Goal: Information Seeking & Learning: Learn about a topic

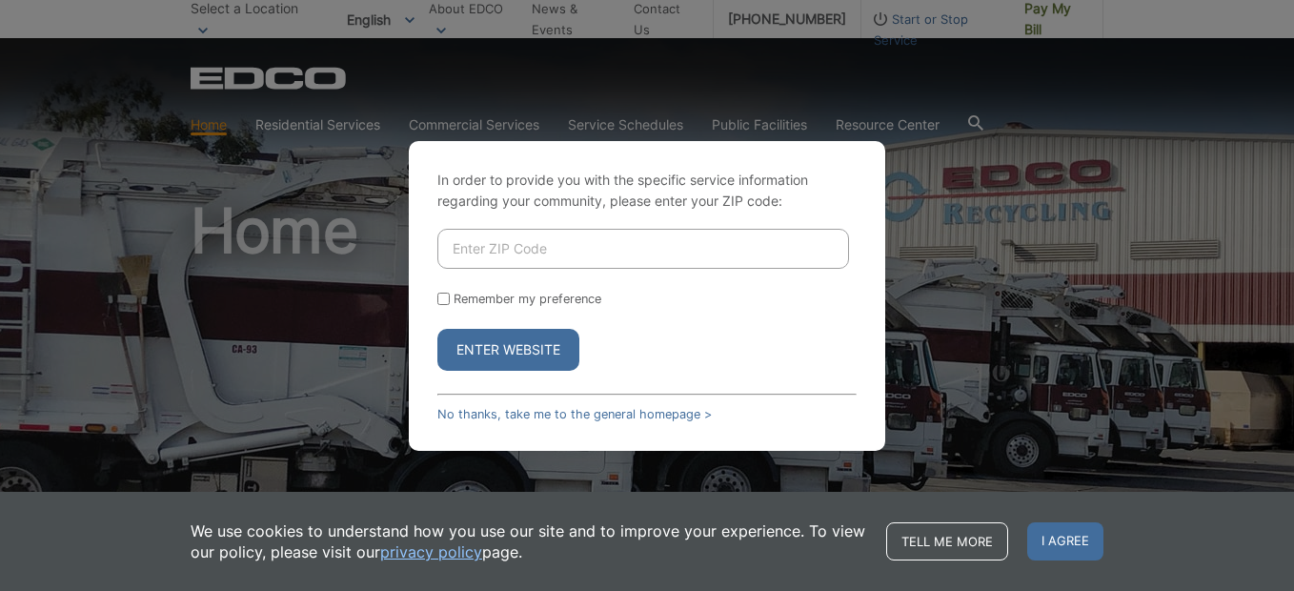
click at [523, 243] on input "Enter ZIP Code" at bounding box center [643, 249] width 412 height 40
type input "91950"
click at [443, 294] on input "Remember my preference" at bounding box center [443, 298] width 12 height 12
checkbox input "true"
click at [503, 352] on button "Enter Website" at bounding box center [508, 350] width 142 height 42
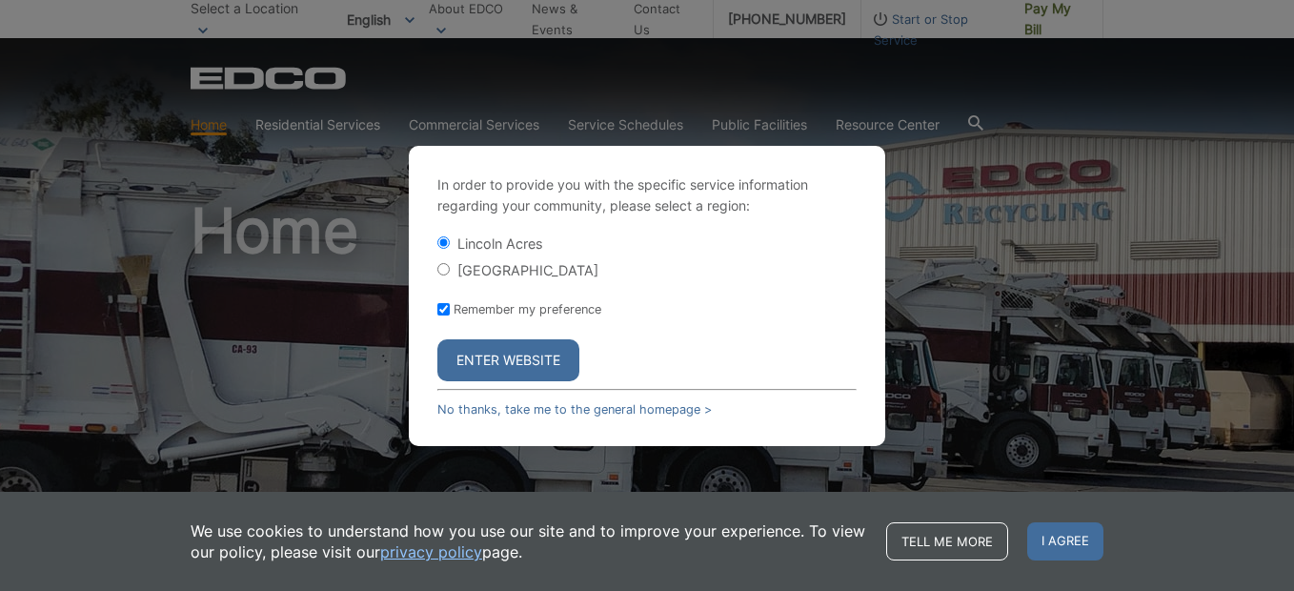
click at [442, 271] on input "[GEOGRAPHIC_DATA]" at bounding box center [443, 269] width 12 height 12
radio input "true"
click at [501, 352] on button "Enter Website" at bounding box center [508, 360] width 142 height 42
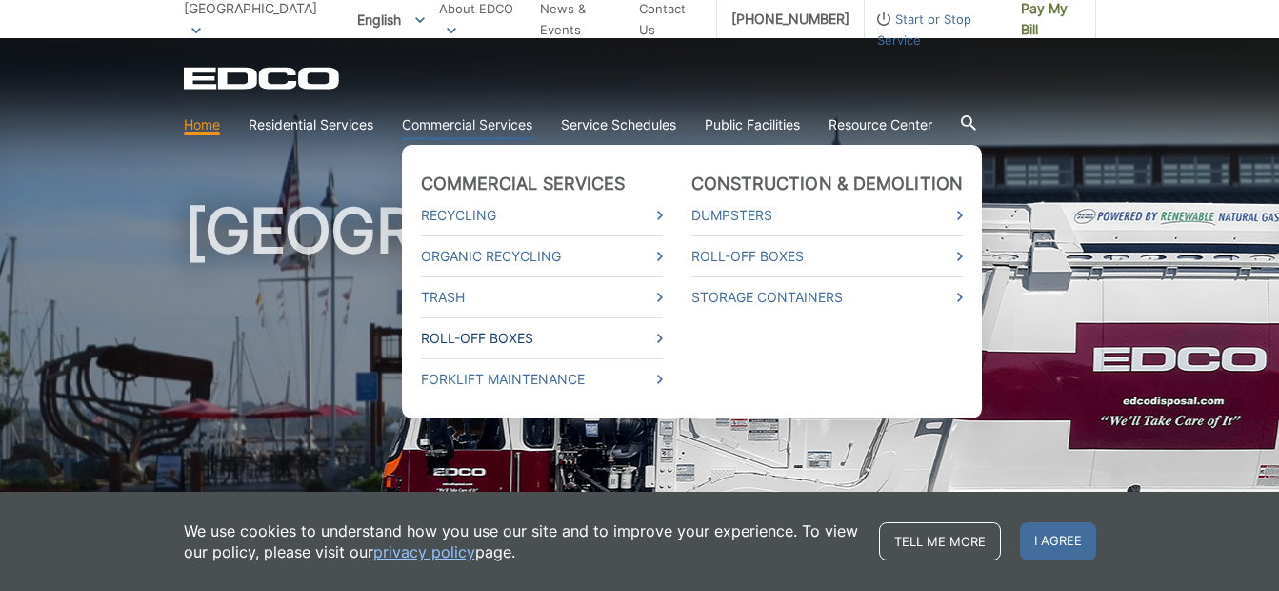
click at [477, 342] on link "Roll-Off Boxes" at bounding box center [542, 338] width 242 height 21
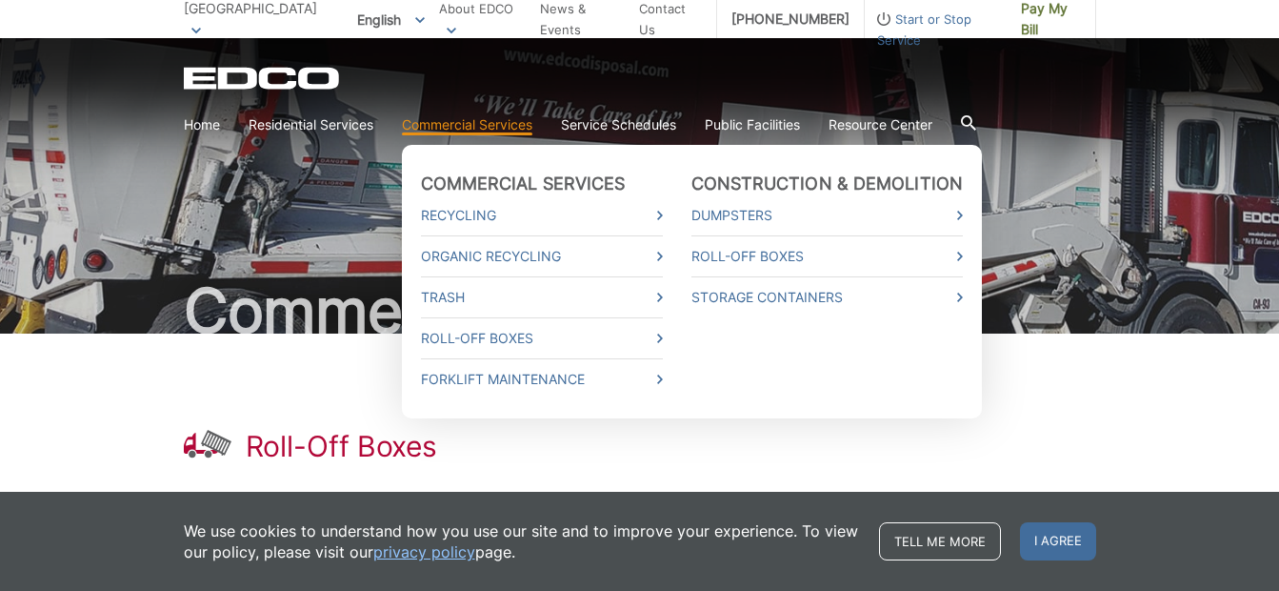
click at [461, 128] on link "Commercial Services" at bounding box center [467, 124] width 131 height 21
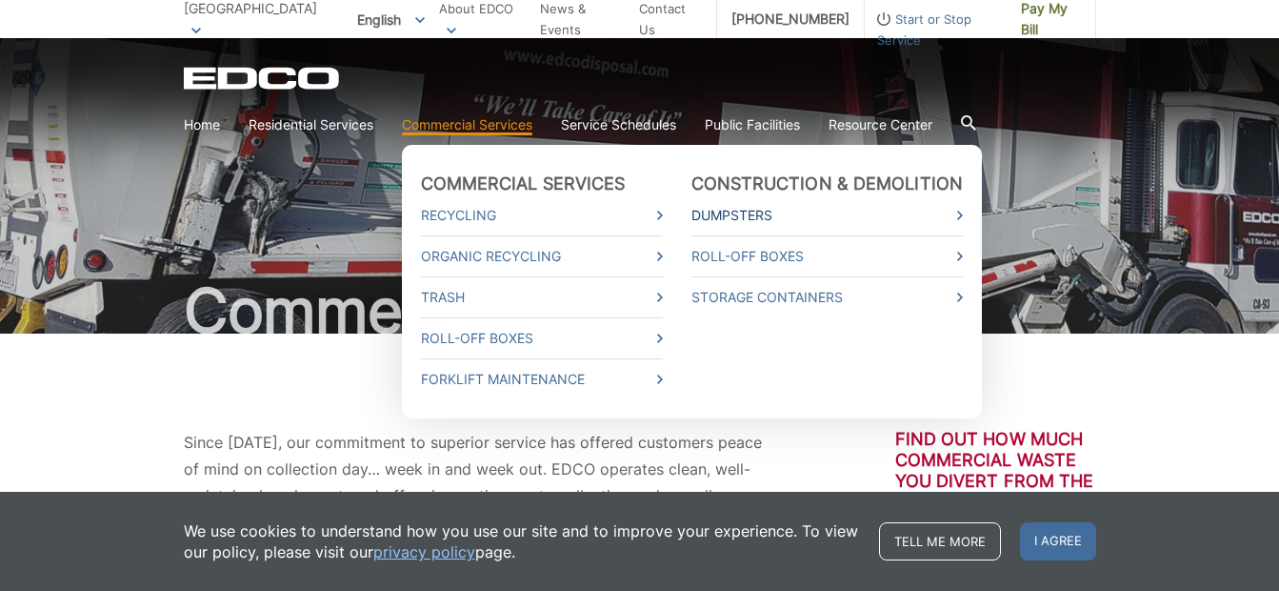
click at [739, 211] on link "Dumpsters" at bounding box center [828, 215] width 272 height 21
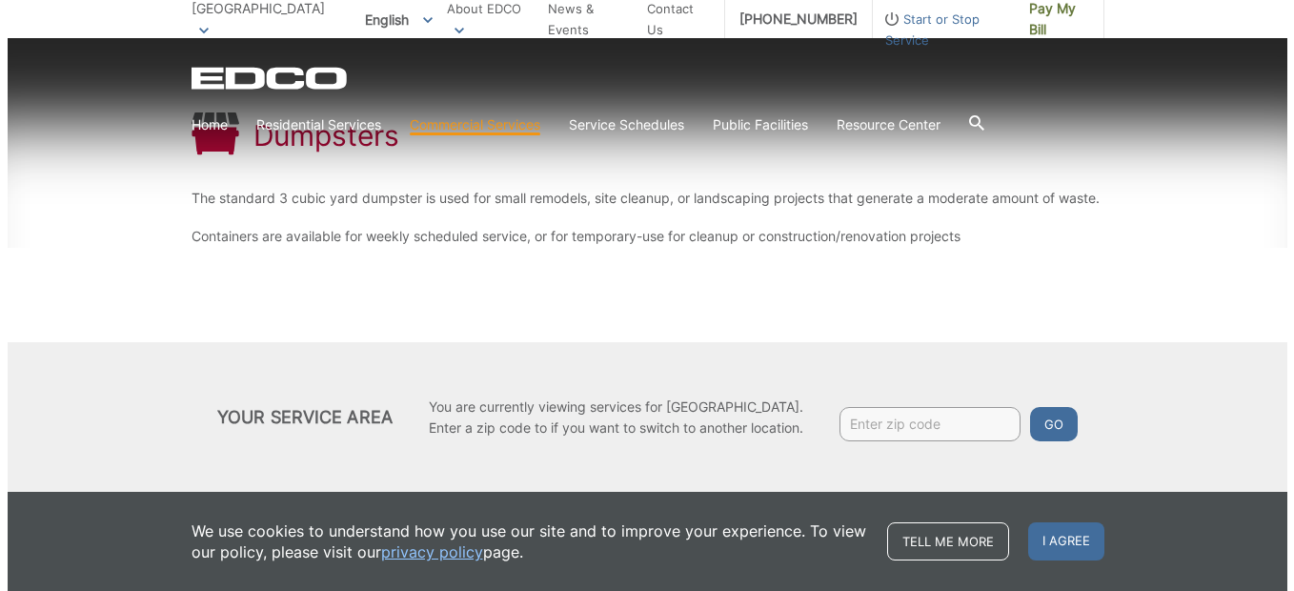
scroll to position [337, 0]
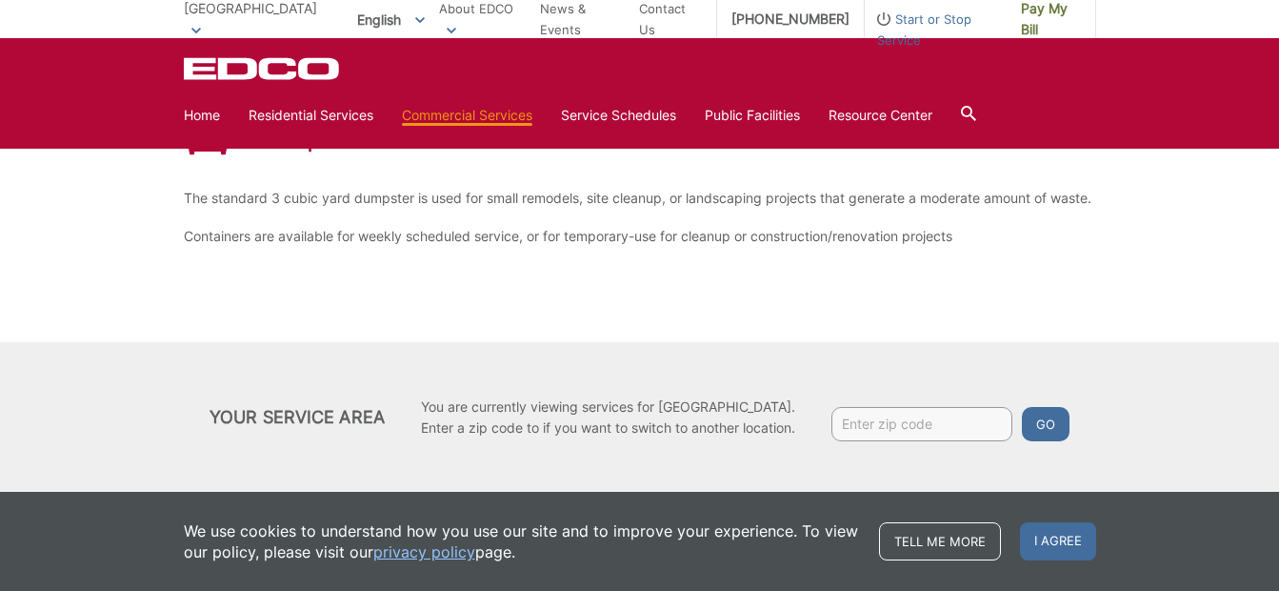
click at [898, 432] on input "Enter zip code" at bounding box center [922, 424] width 181 height 34
type input "91950"
click at [1055, 426] on button "Go" at bounding box center [1046, 424] width 48 height 34
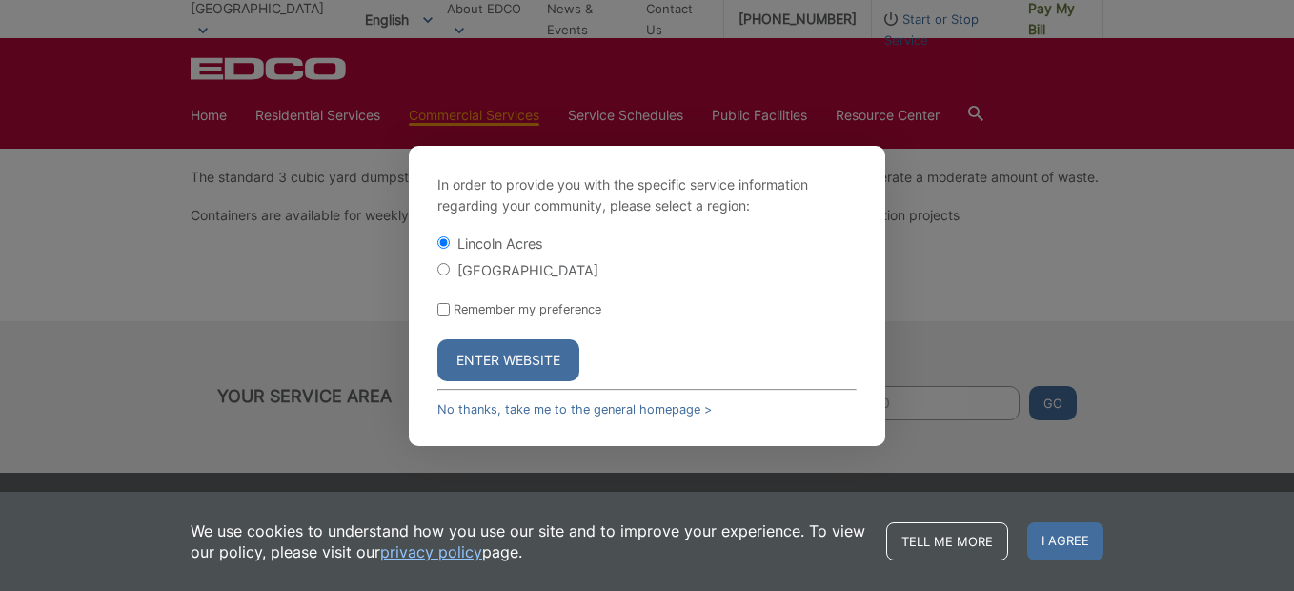
click at [442, 272] on input "[GEOGRAPHIC_DATA]" at bounding box center [443, 269] width 12 height 12
radio input "true"
click at [451, 312] on div "Remember my preference" at bounding box center [646, 309] width 419 height 14
click at [442, 311] on input "Remember my preference" at bounding box center [443, 309] width 12 height 12
checkbox input "true"
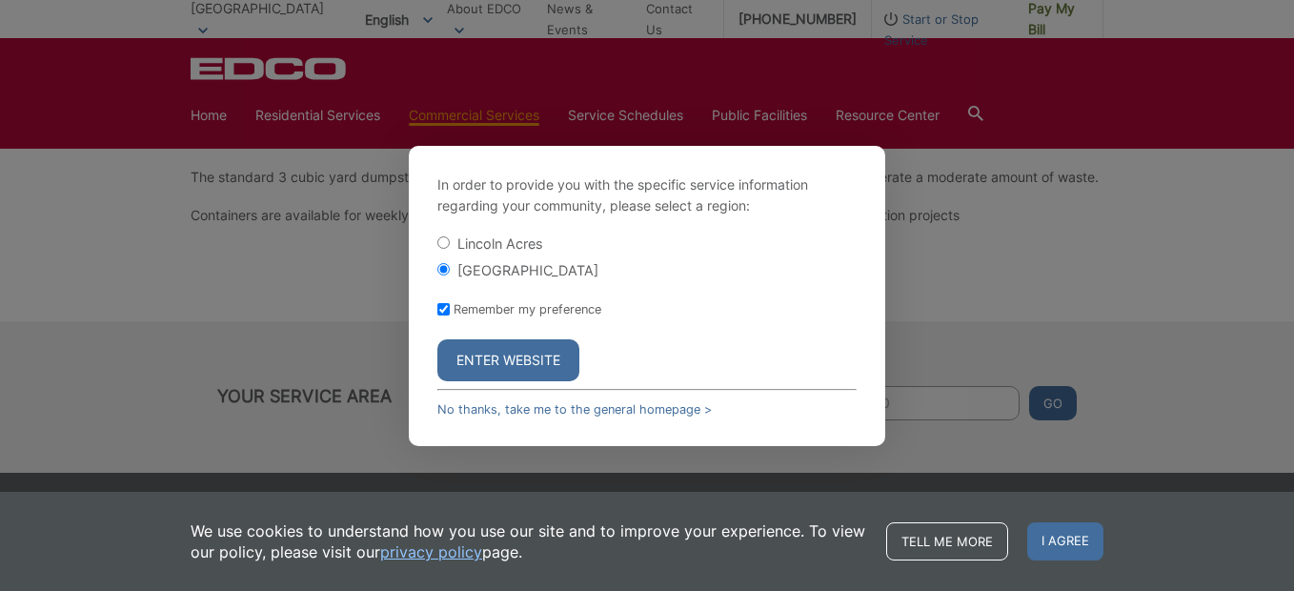
click at [488, 352] on button "Enter Website" at bounding box center [508, 360] width 142 height 42
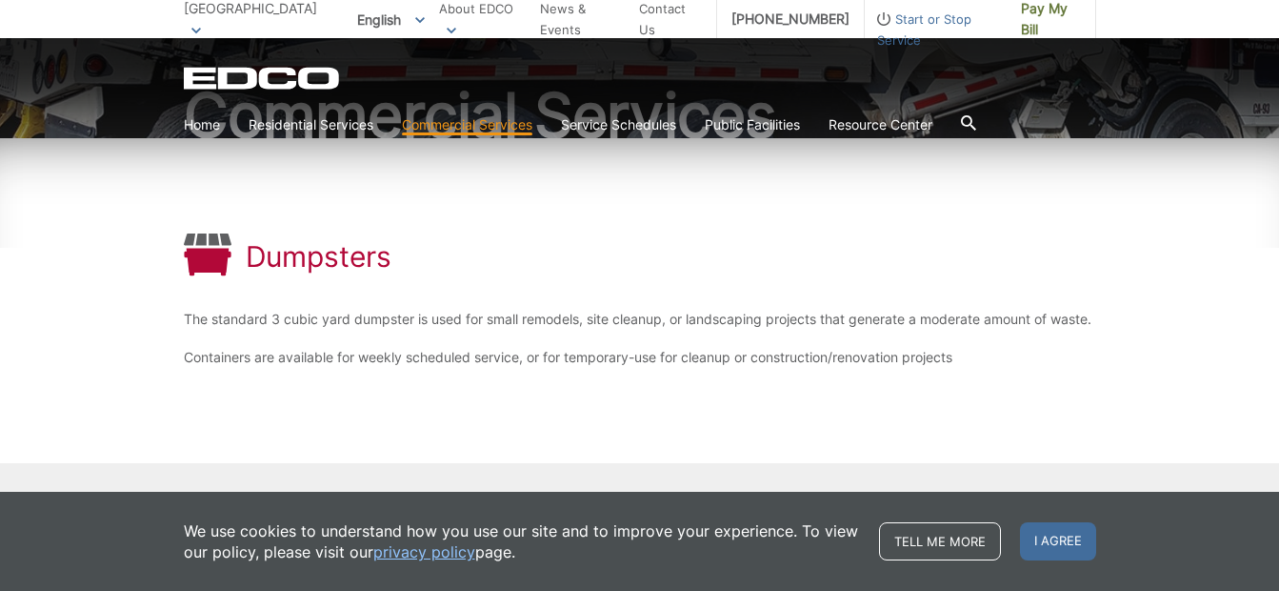
scroll to position [286, 0]
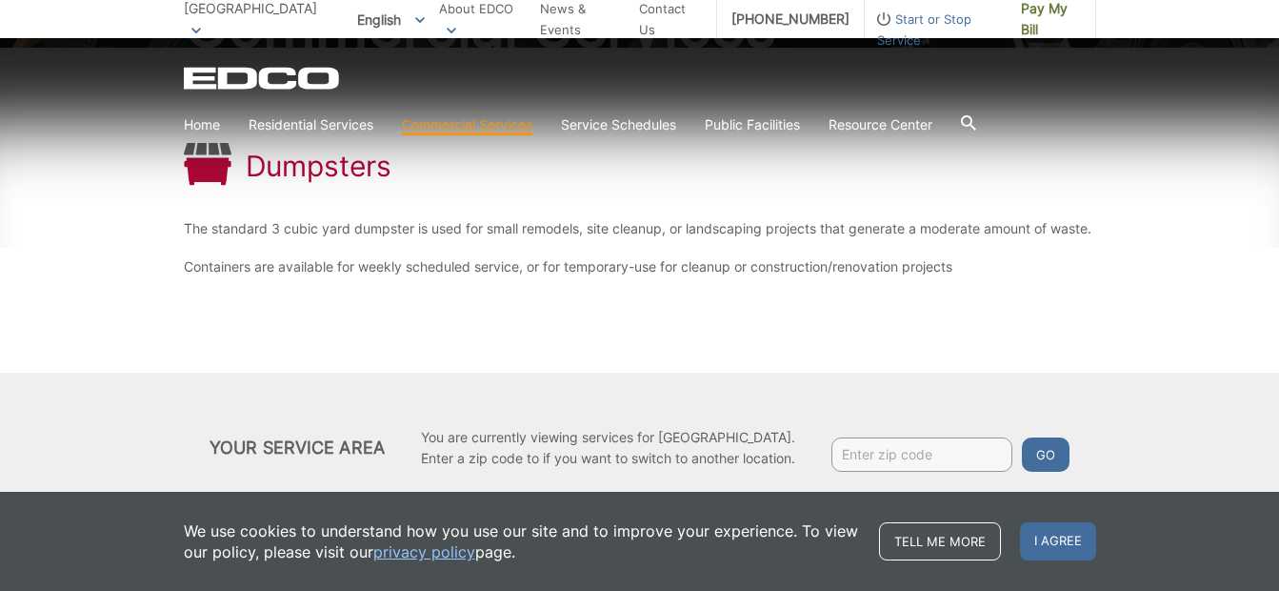
drag, startPoint x: 1037, startPoint y: 540, endPoint x: 1028, endPoint y: 537, distance: 9.9
click at [1037, 540] on span "I agree" at bounding box center [1058, 541] width 76 height 38
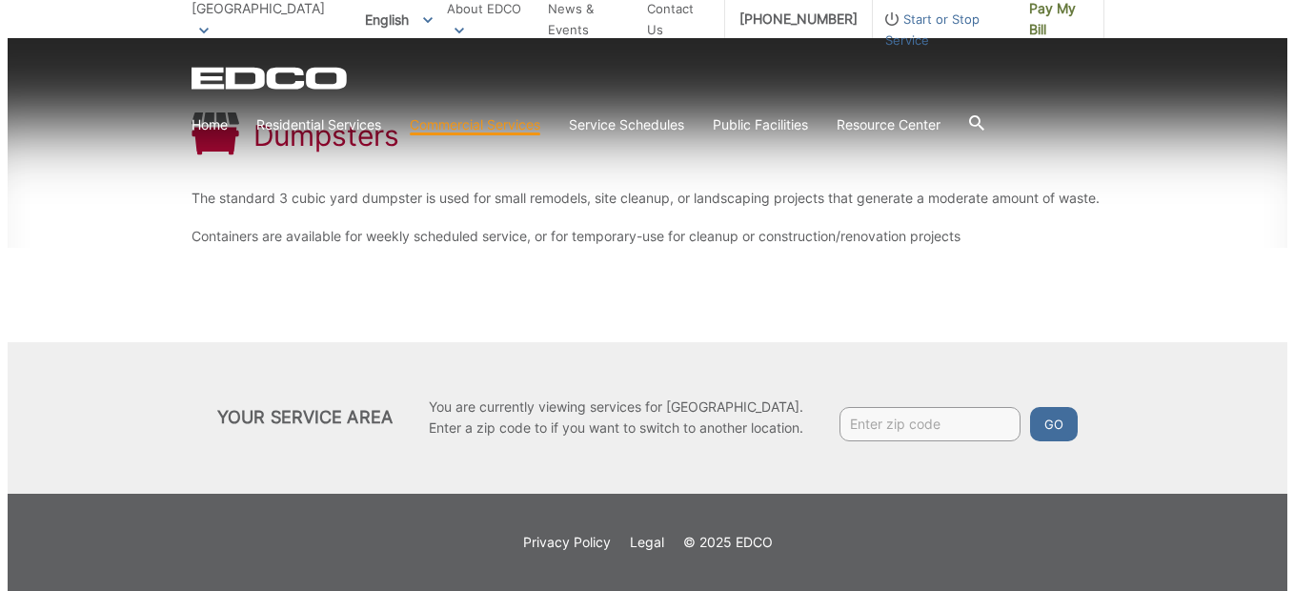
scroll to position [337, 0]
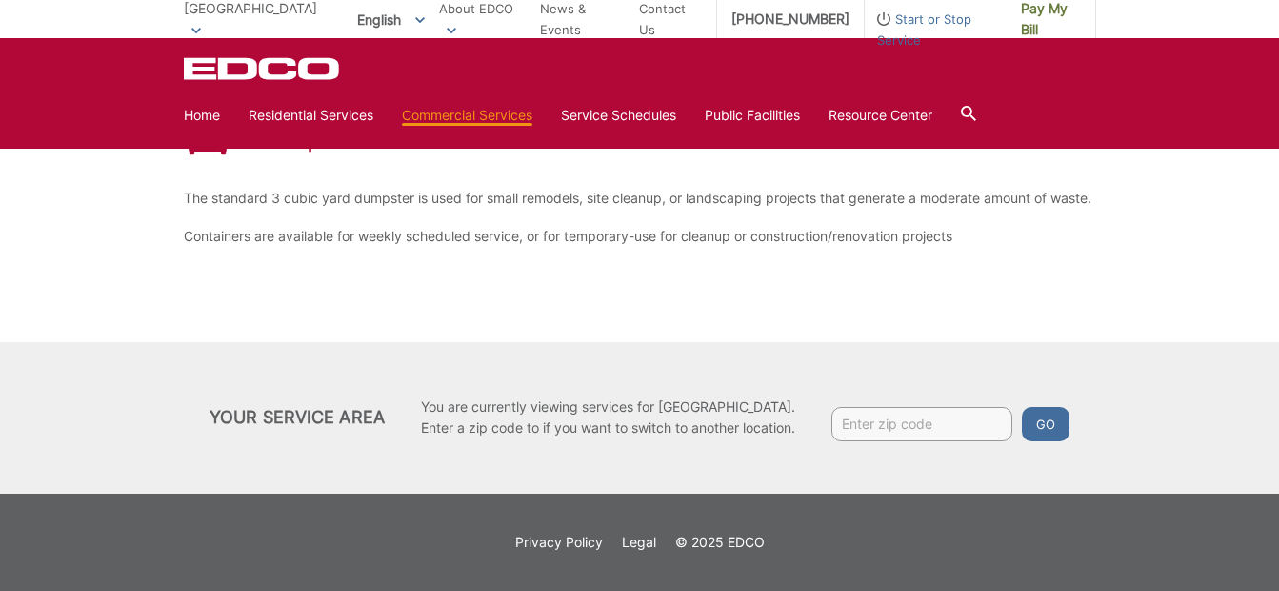
click at [864, 433] on input "Enter zip code" at bounding box center [922, 424] width 181 height 34
type input "91950"
click at [1049, 429] on button "Go" at bounding box center [1046, 424] width 48 height 34
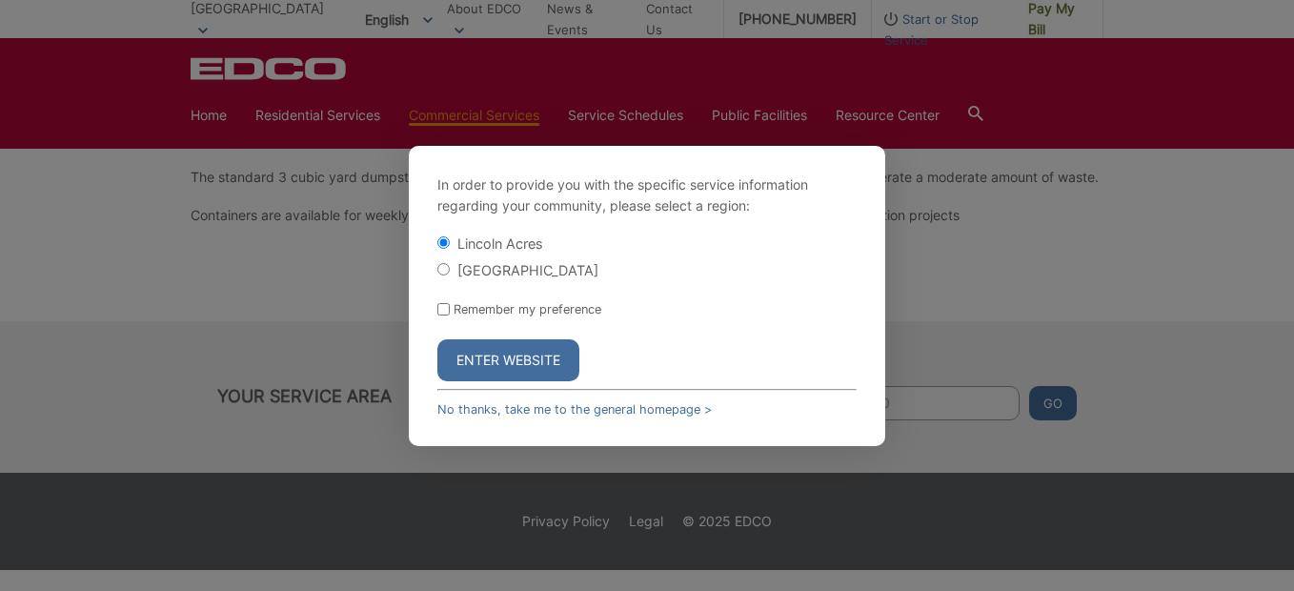
click at [446, 271] on input "[GEOGRAPHIC_DATA]" at bounding box center [443, 269] width 12 height 12
radio input "true"
click at [441, 314] on input "Remember my preference" at bounding box center [443, 309] width 12 height 12
checkbox input "true"
click at [471, 359] on button "Enter Website" at bounding box center [508, 360] width 142 height 42
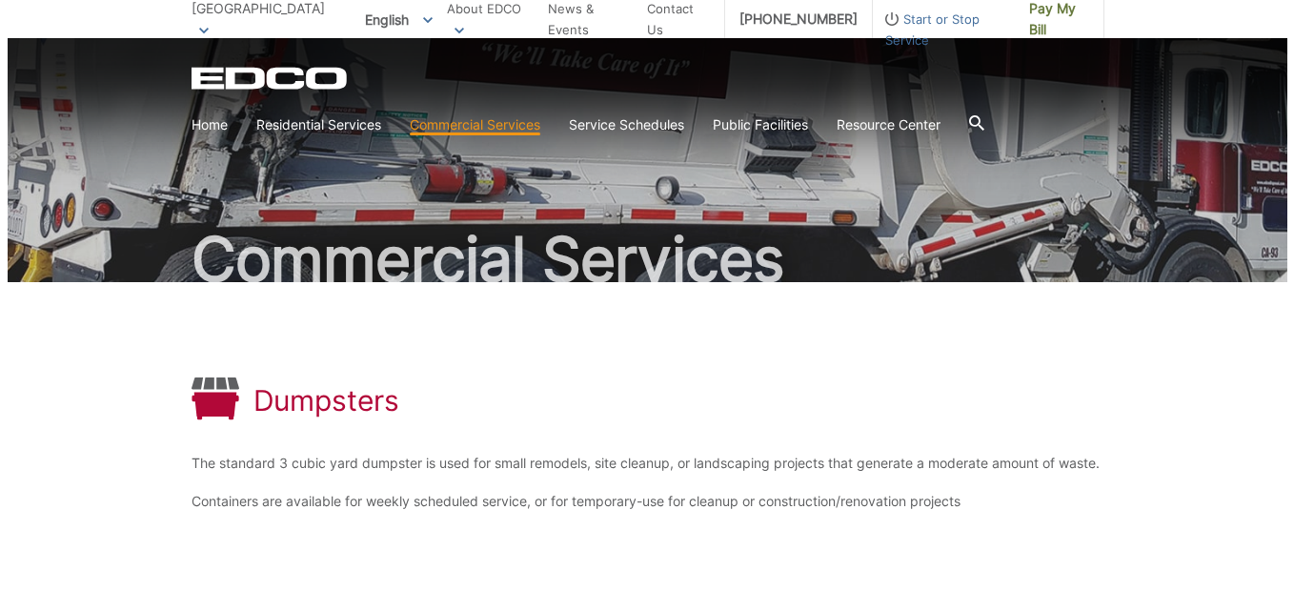
scroll to position [337, 0]
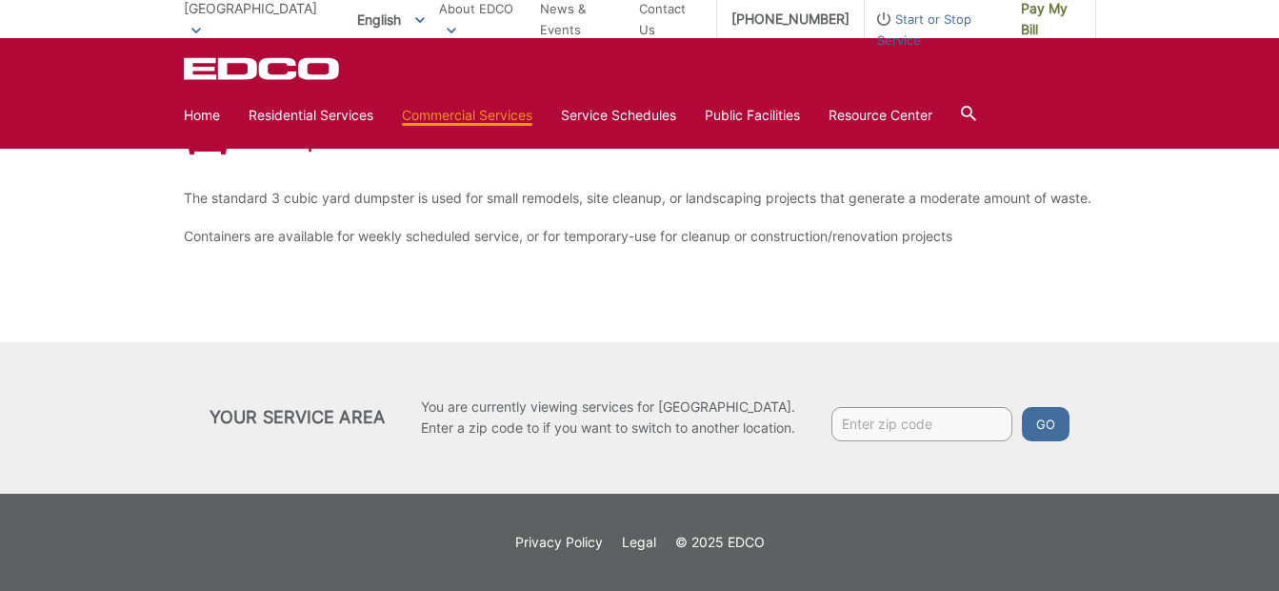
click at [885, 426] on input "Enter zip code" at bounding box center [922, 424] width 181 height 34
type input "91950"
click at [1035, 415] on button "Go" at bounding box center [1046, 424] width 48 height 34
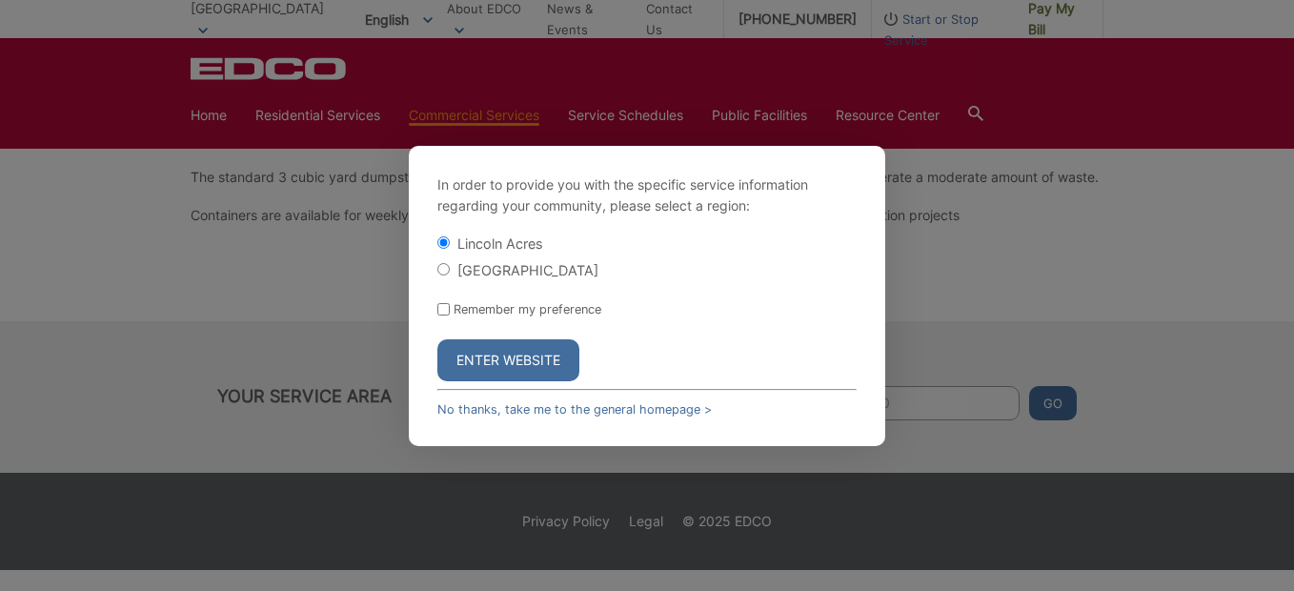
click at [449, 267] on input "[GEOGRAPHIC_DATA]" at bounding box center [443, 269] width 12 height 12
radio input "true"
click at [445, 315] on div "Remember my preference" at bounding box center [646, 309] width 419 height 14
click at [443, 311] on input "Remember my preference" at bounding box center [443, 309] width 12 height 12
checkbox input "true"
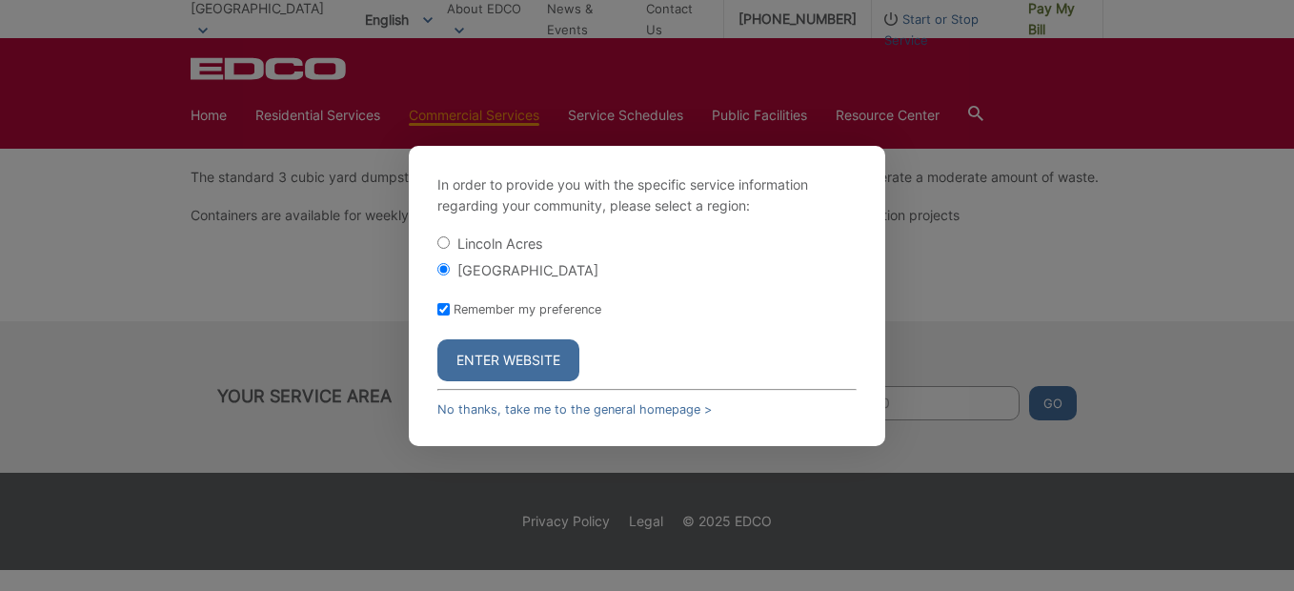
click at [508, 359] on button "Enter Website" at bounding box center [508, 360] width 142 height 42
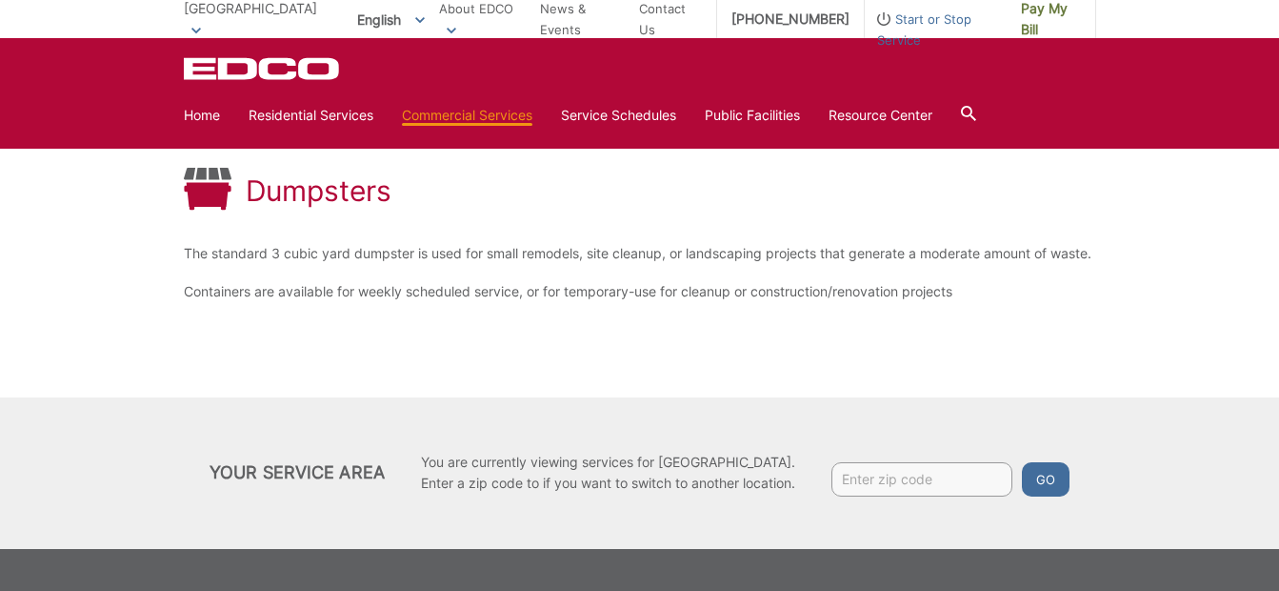
scroll to position [147, 0]
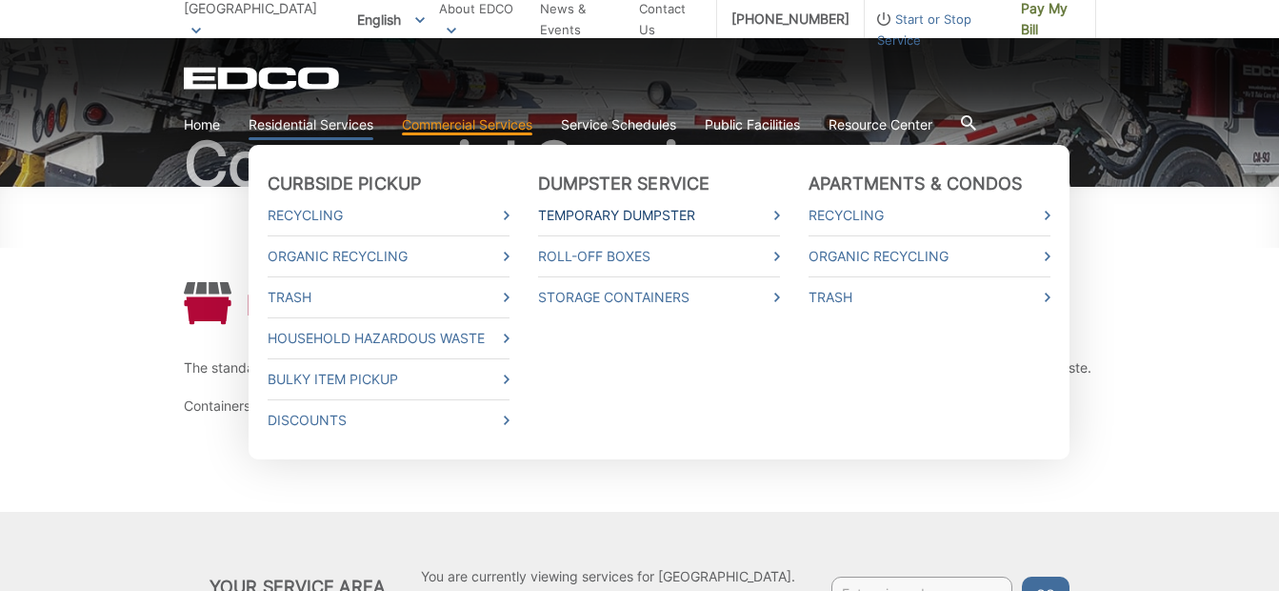
click at [576, 211] on link "Temporary Dumpster" at bounding box center [659, 215] width 242 height 21
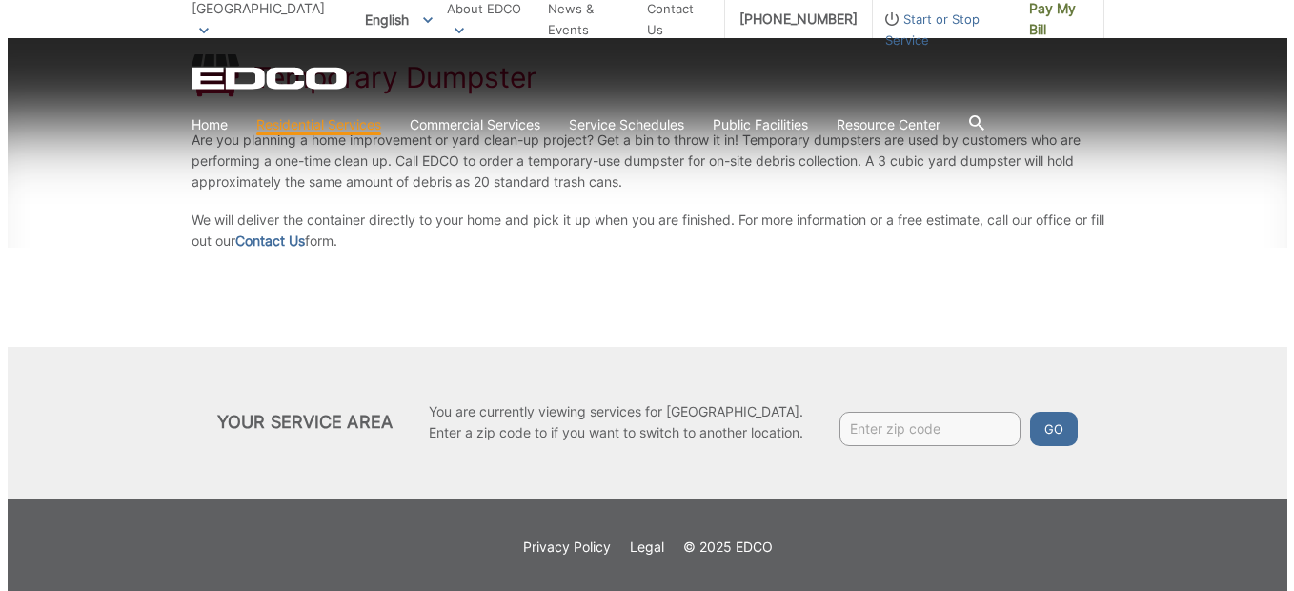
scroll to position [379, 0]
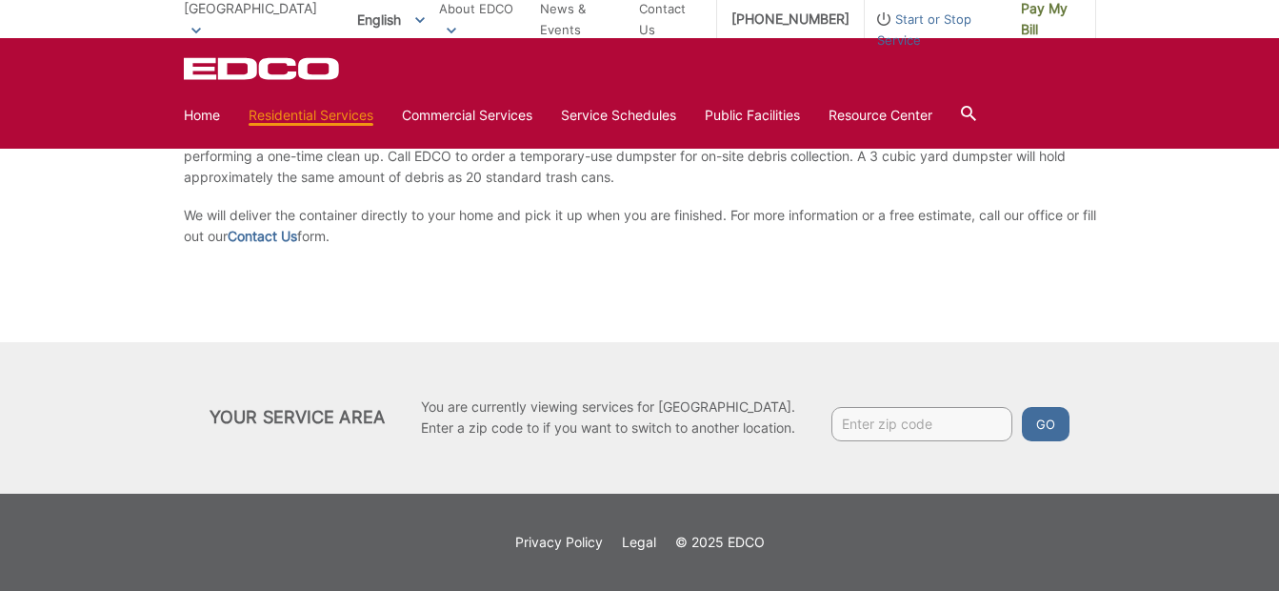
click at [865, 417] on input "Enter zip code" at bounding box center [922, 424] width 181 height 34
type input "91950"
click at [1052, 427] on button "Go" at bounding box center [1046, 424] width 48 height 34
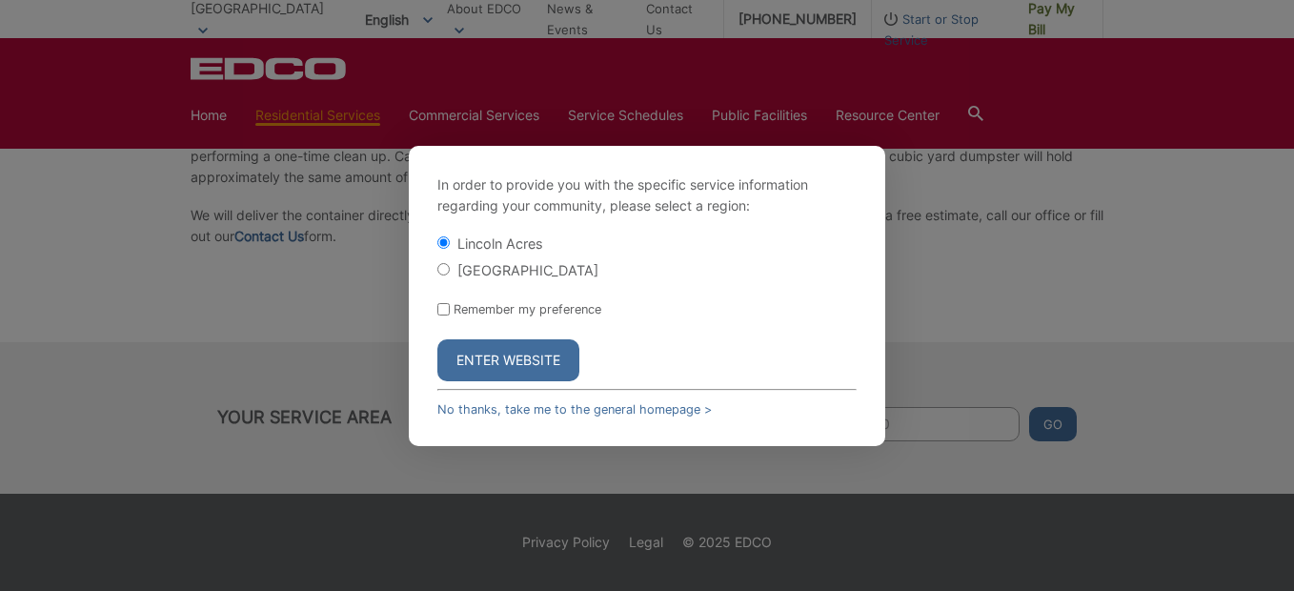
click at [439, 269] on input "[GEOGRAPHIC_DATA]" at bounding box center [443, 269] width 12 height 12
radio input "true"
click at [442, 302] on div "Remember my preference" at bounding box center [646, 309] width 419 height 14
click at [441, 311] on input "Remember my preference" at bounding box center [443, 309] width 12 height 12
checkbox input "true"
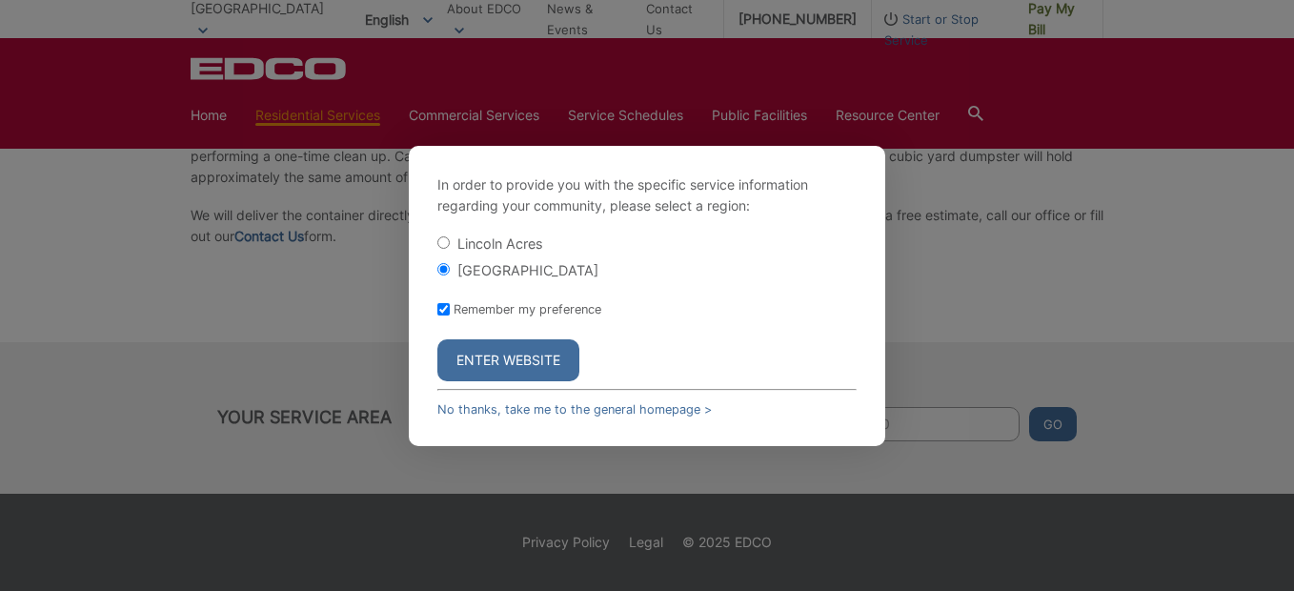
click at [471, 353] on button "Enter Website" at bounding box center [508, 360] width 142 height 42
